Goal: Navigation & Orientation: Find specific page/section

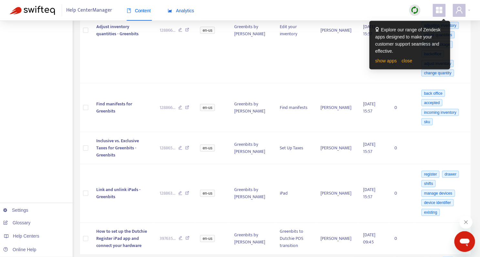
click at [181, 8] on div "Analytics" at bounding box center [181, 10] width 26 height 7
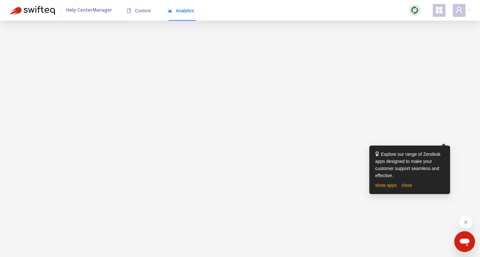
scroll to position [20, 0]
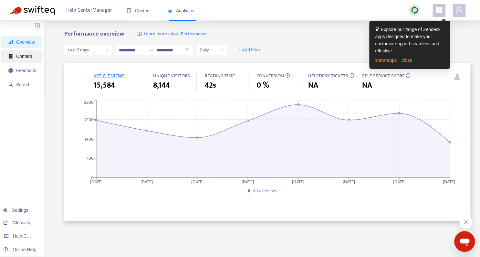
click at [21, 57] on span "Content" at bounding box center [24, 56] width 16 height 5
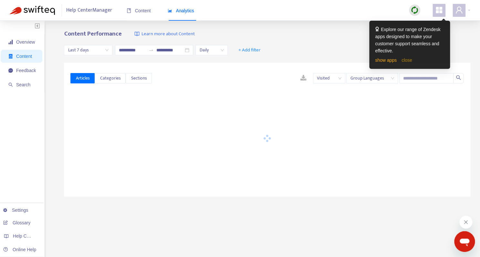
click at [409, 58] on link "close" at bounding box center [406, 59] width 11 height 5
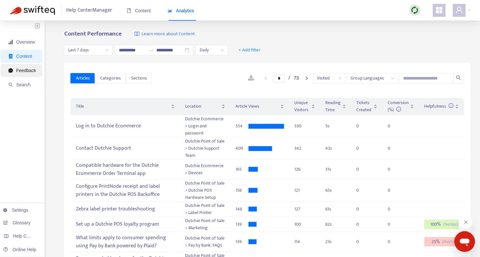
click at [30, 68] on span "Feedback" at bounding box center [26, 70] width 20 height 5
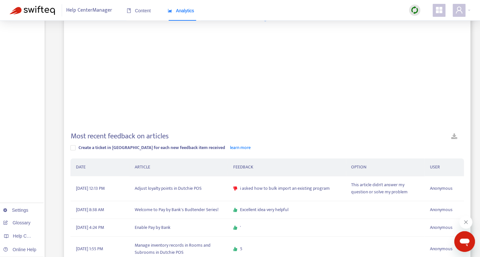
scroll to position [87, 0]
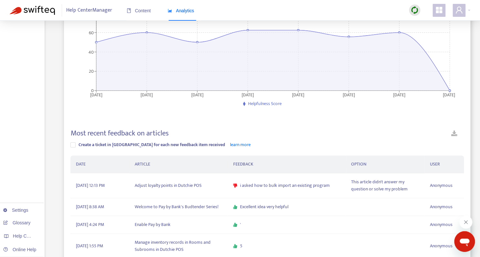
click at [413, 14] on img at bounding box center [414, 10] width 8 height 8
click at [419, 26] on link "Quick Sync" at bounding box center [427, 23] width 27 height 7
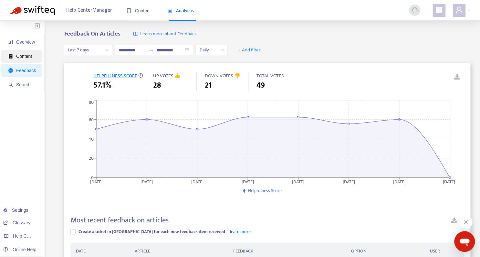
click at [27, 57] on span "Content" at bounding box center [24, 56] width 16 height 5
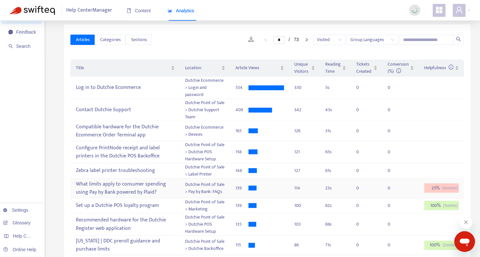
scroll to position [44, 0]
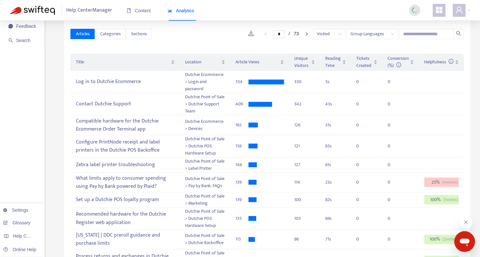
click at [49, 13] on img at bounding box center [32, 10] width 45 height 9
